Goal: Information Seeking & Learning: Learn about a topic

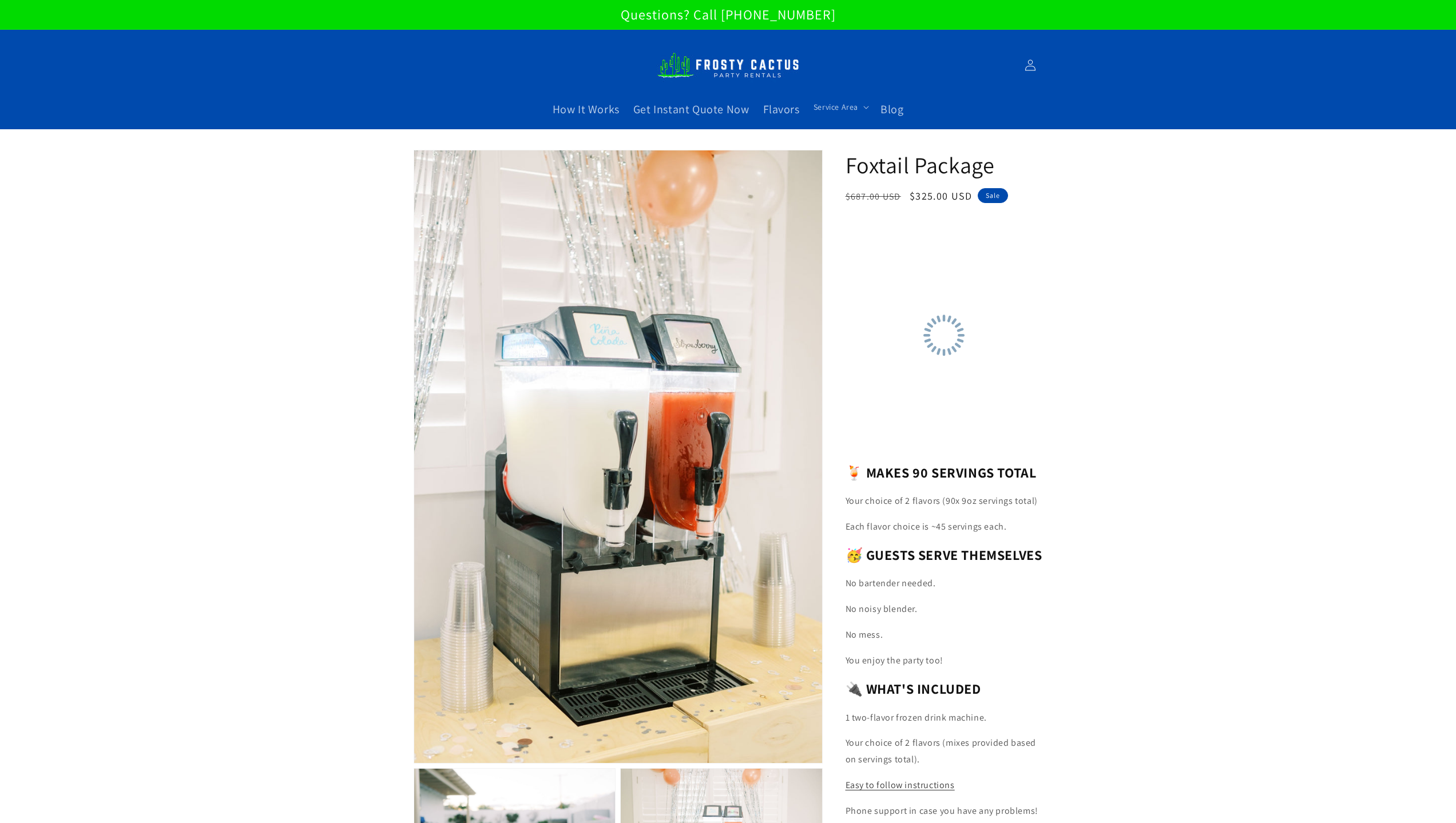
click at [903, 117] on link "Blog" at bounding box center [892, 109] width 37 height 29
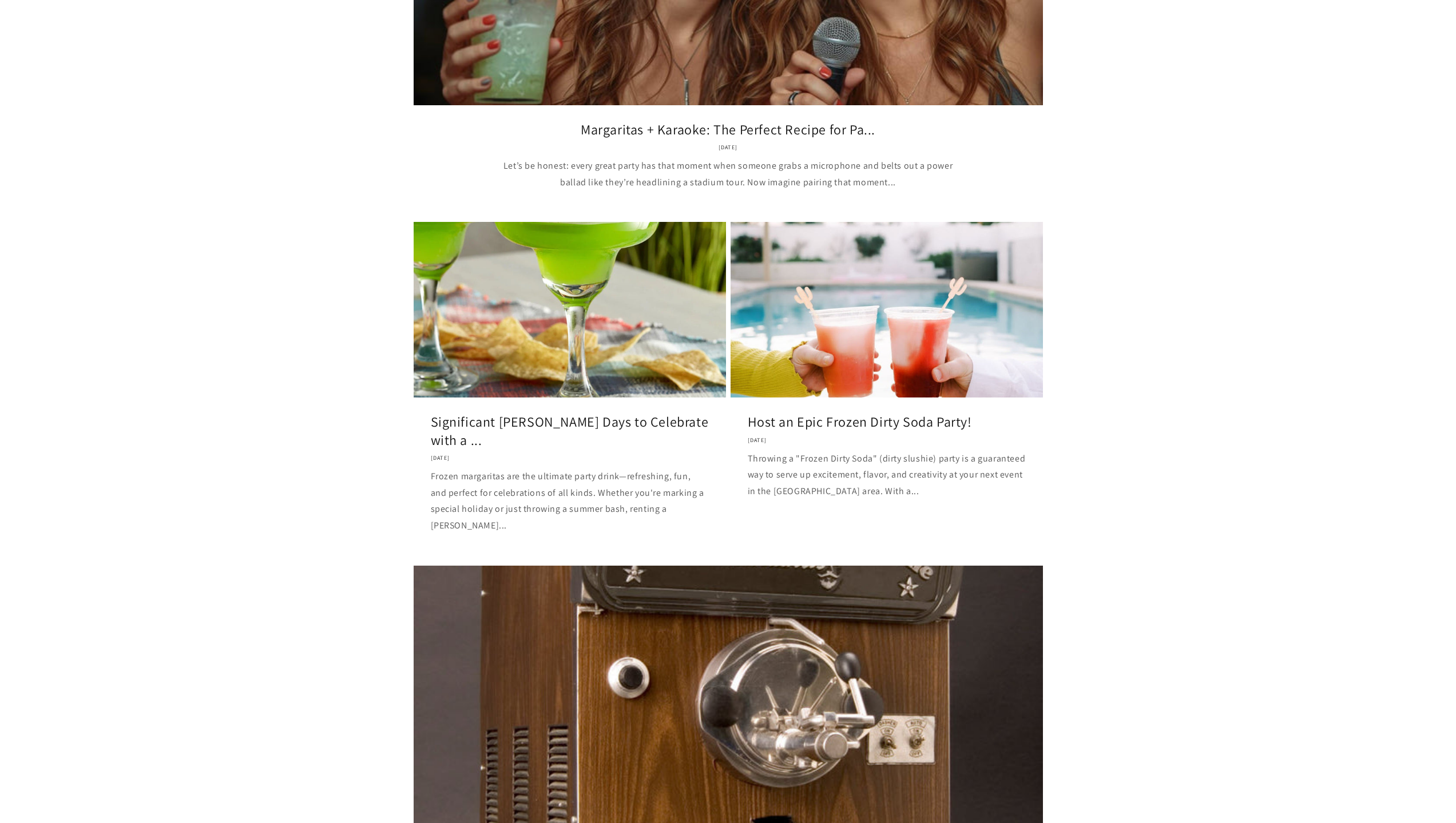
scroll to position [515, 0]
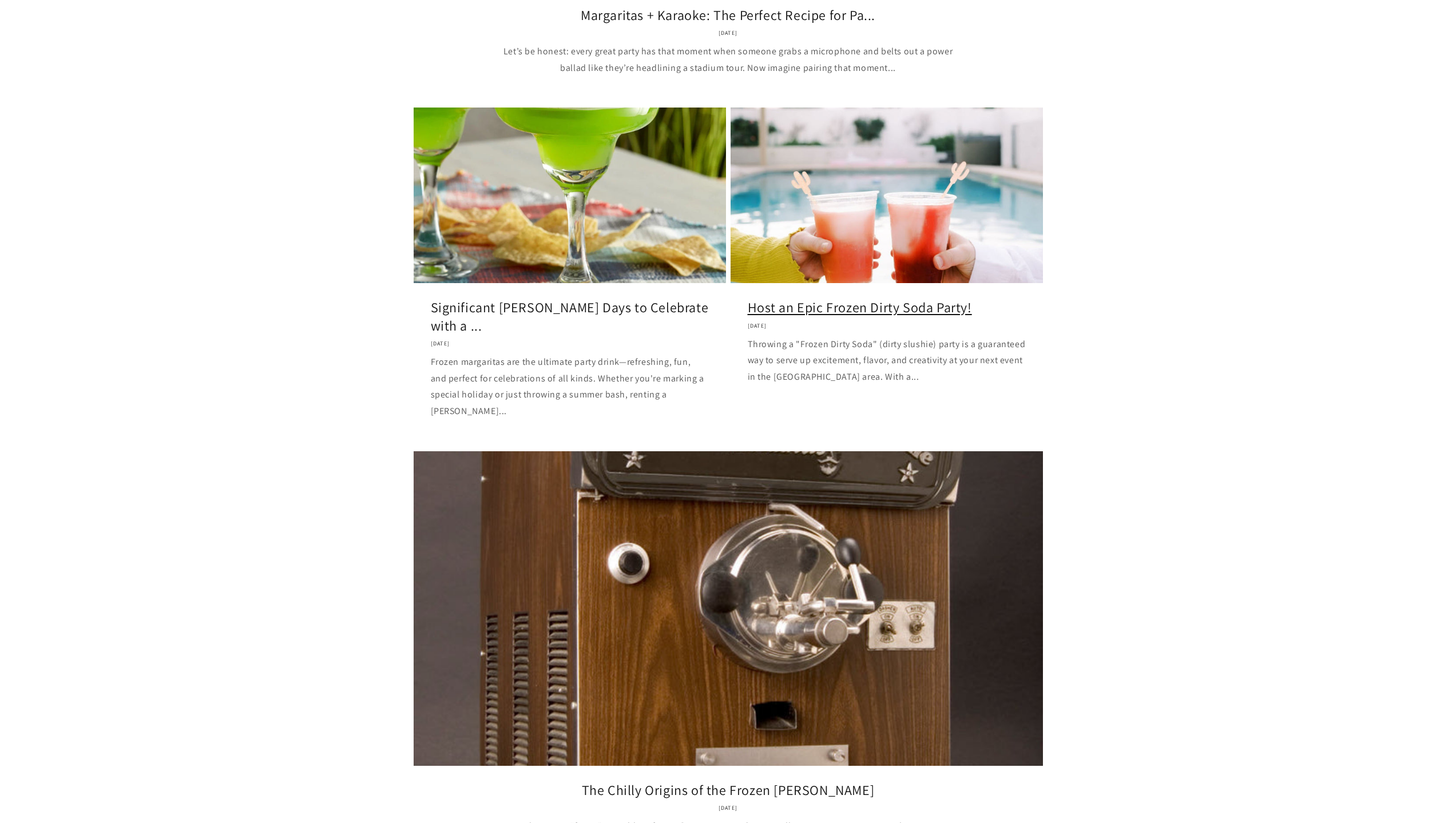
click at [909, 298] on link "Host an Epic Frozen Dirty Soda Party!" at bounding box center [886, 307] width 278 height 18
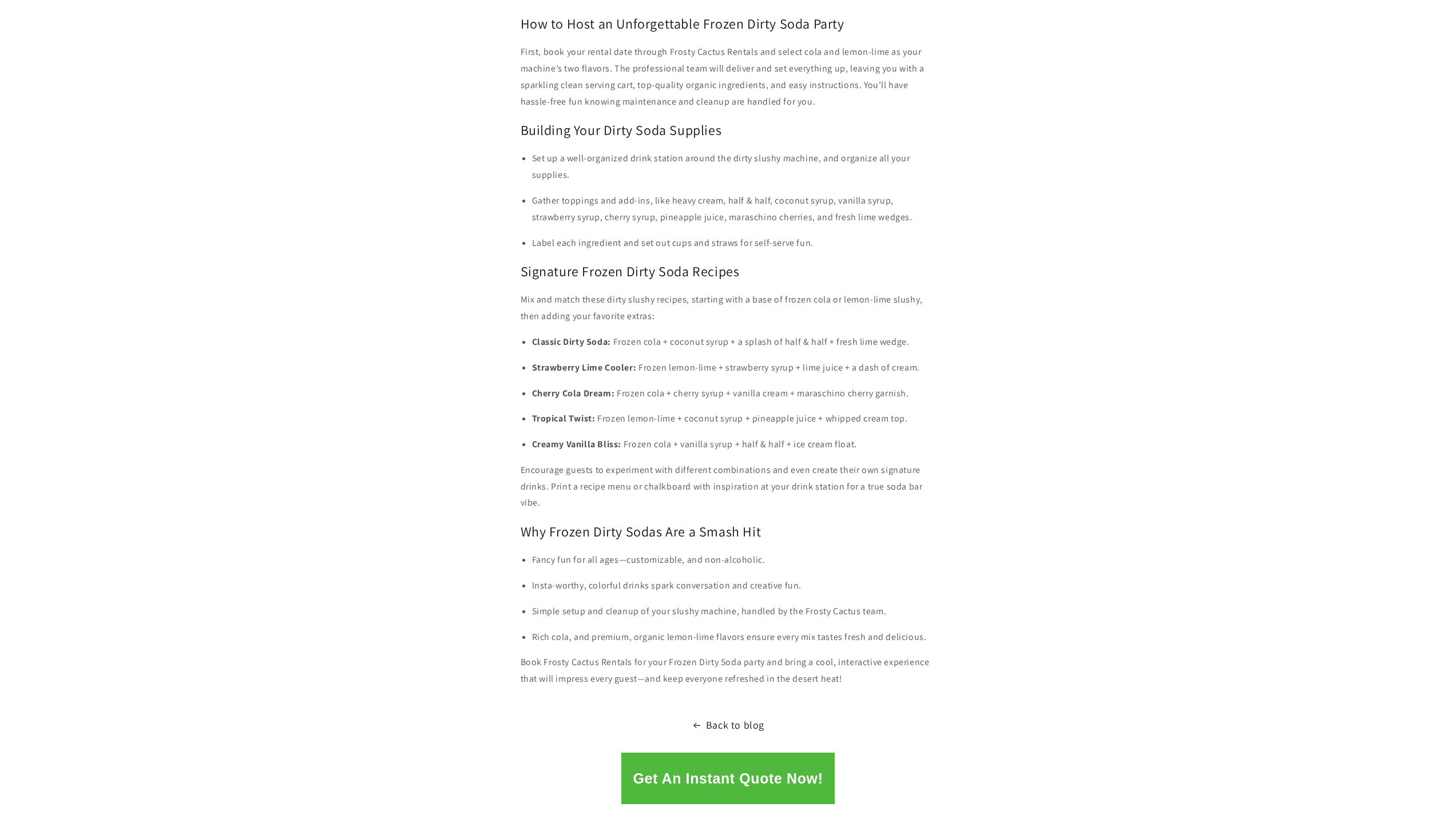
scroll to position [1544, 0]
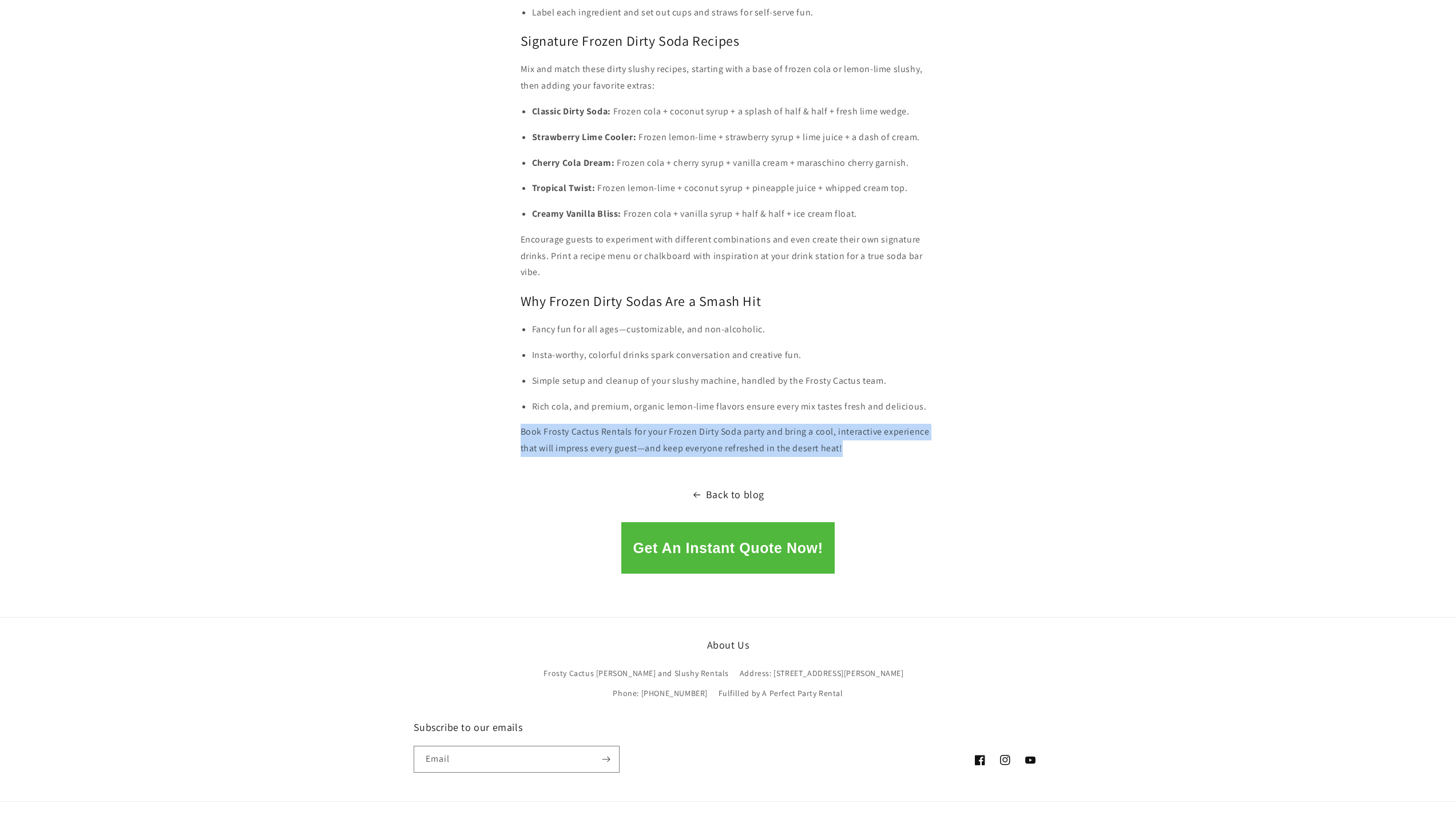
drag, startPoint x: 847, startPoint y: 447, endPoint x: 515, endPoint y: 435, distance: 332.2
copy p "Book Frosty Cactus Rentals for your Frozen Dirty Soda party and bring a cool, i…"
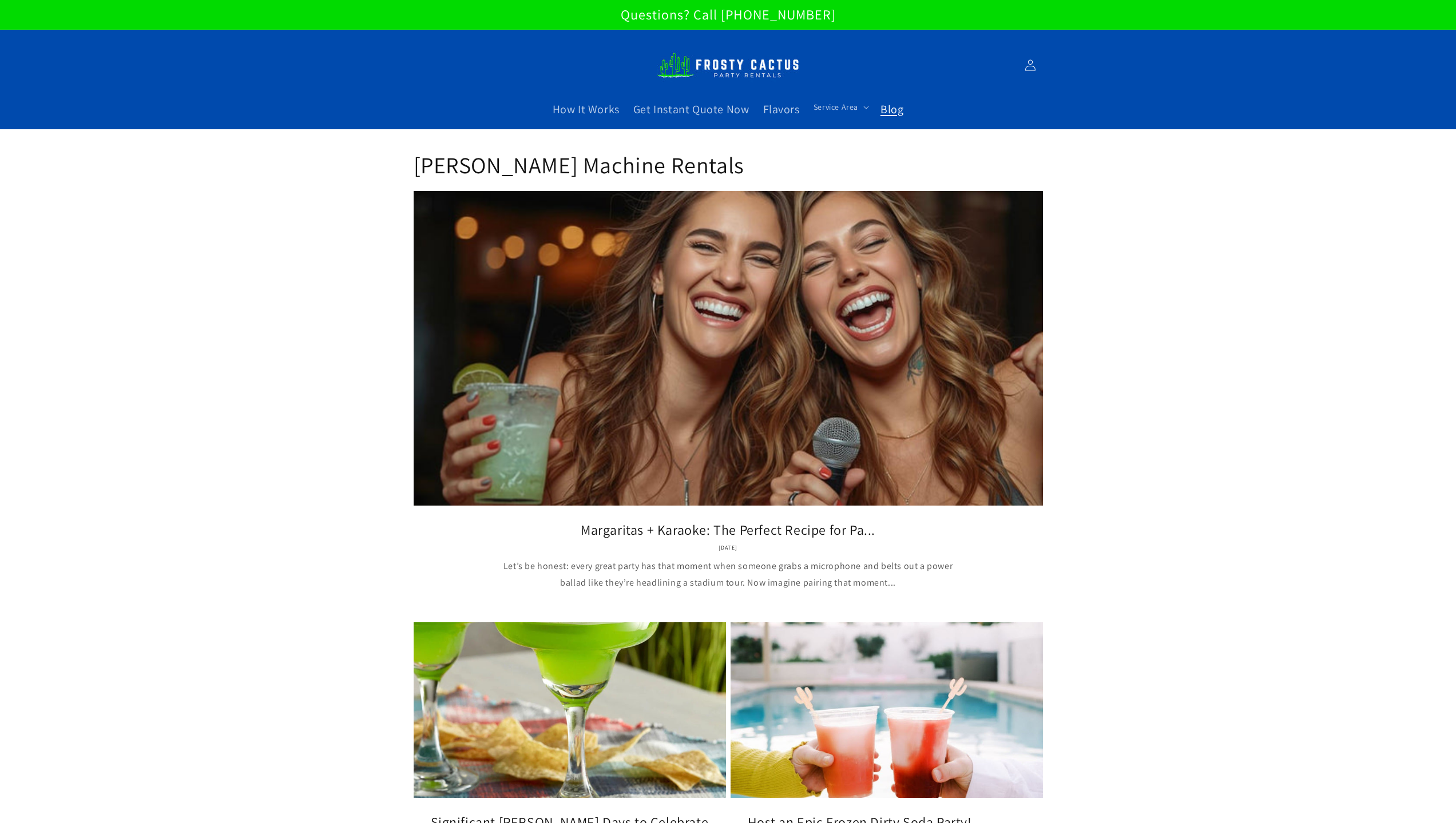
click at [740, 71] on img at bounding box center [728, 65] width 143 height 39
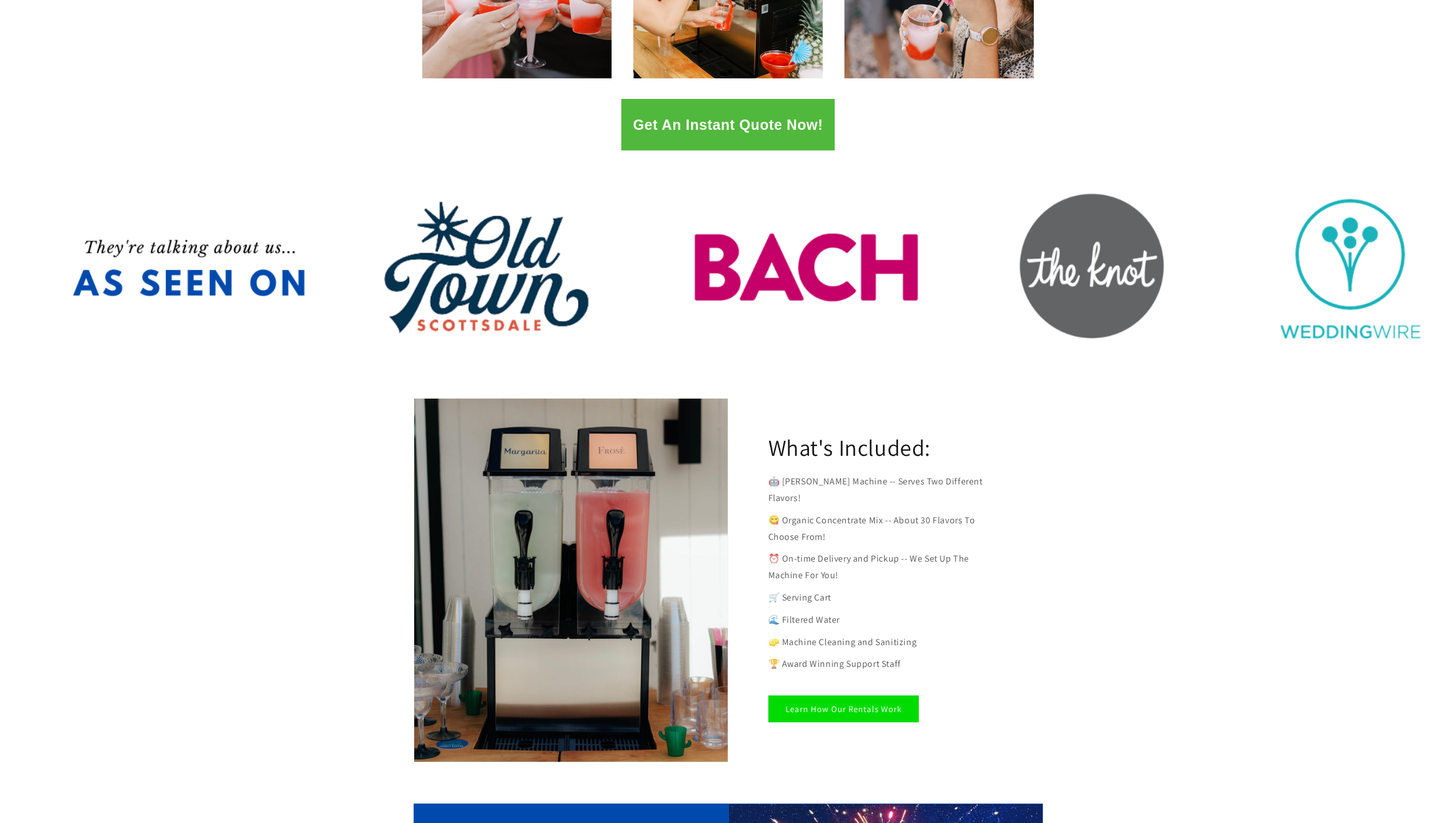
scroll to position [57, 0]
